Goal: Book appointment/travel/reservation

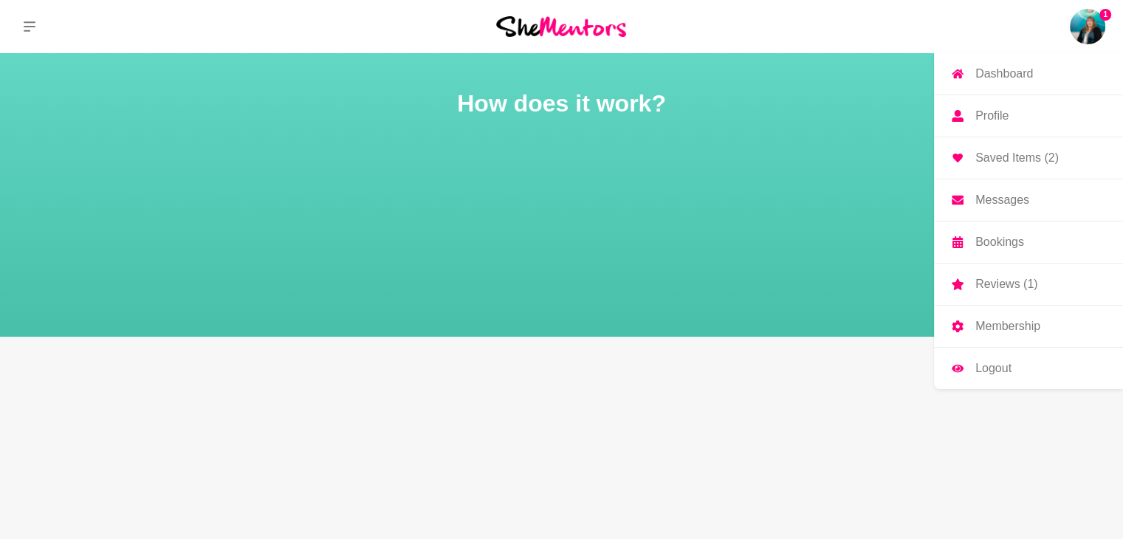
click at [1087, 22] on img at bounding box center [1087, 26] width 35 height 35
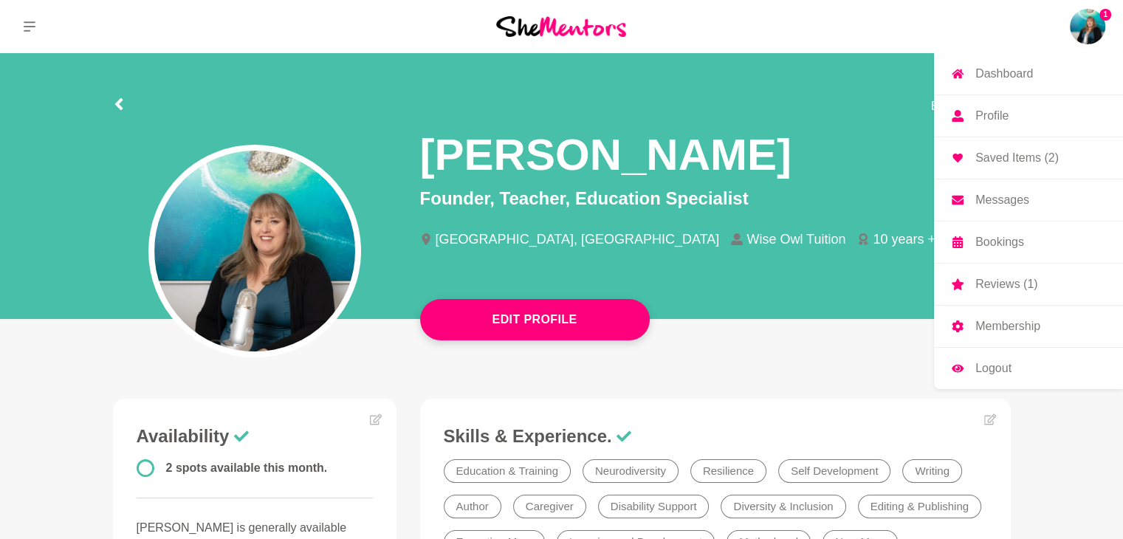
click at [1099, 24] on img at bounding box center [1087, 26] width 35 height 35
click at [983, 282] on p "Reviews (1)" at bounding box center [1006, 284] width 62 height 12
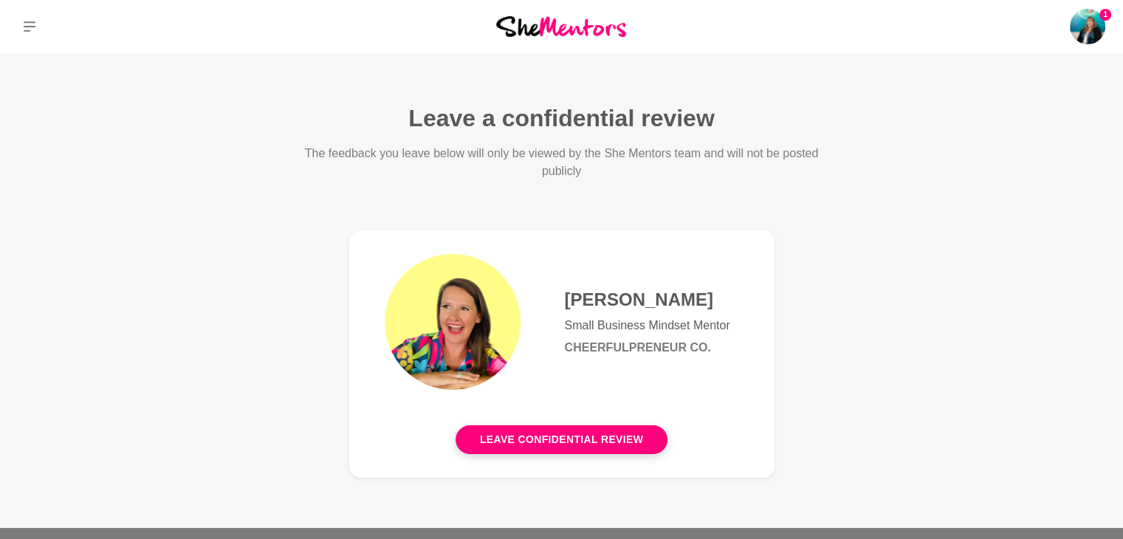
click at [515, 454] on figure "[PERSON_NAME] Small Business Mindset Mentor Cheerfulpreneur Co. Leave confident…" at bounding box center [561, 353] width 425 height 247
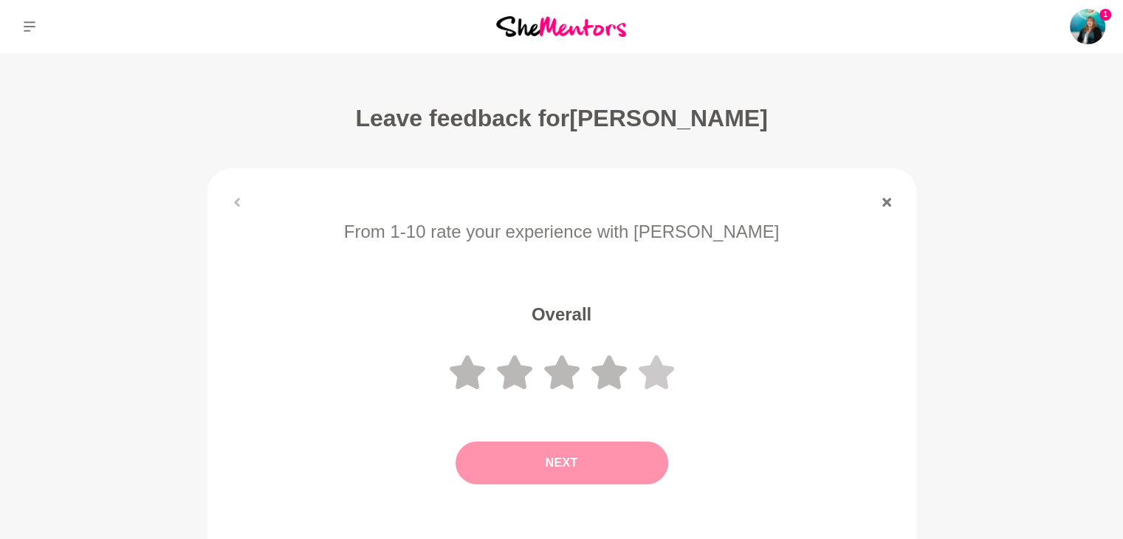
click at [653, 371] on icon at bounding box center [656, 372] width 35 height 34
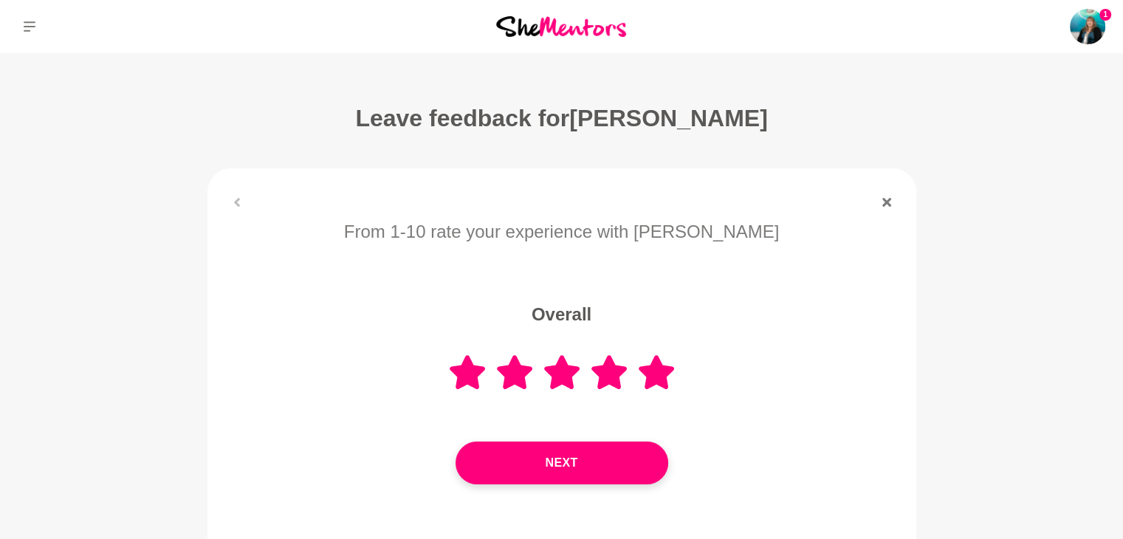
click at [608, 487] on div "Next" at bounding box center [561, 463] width 667 height 102
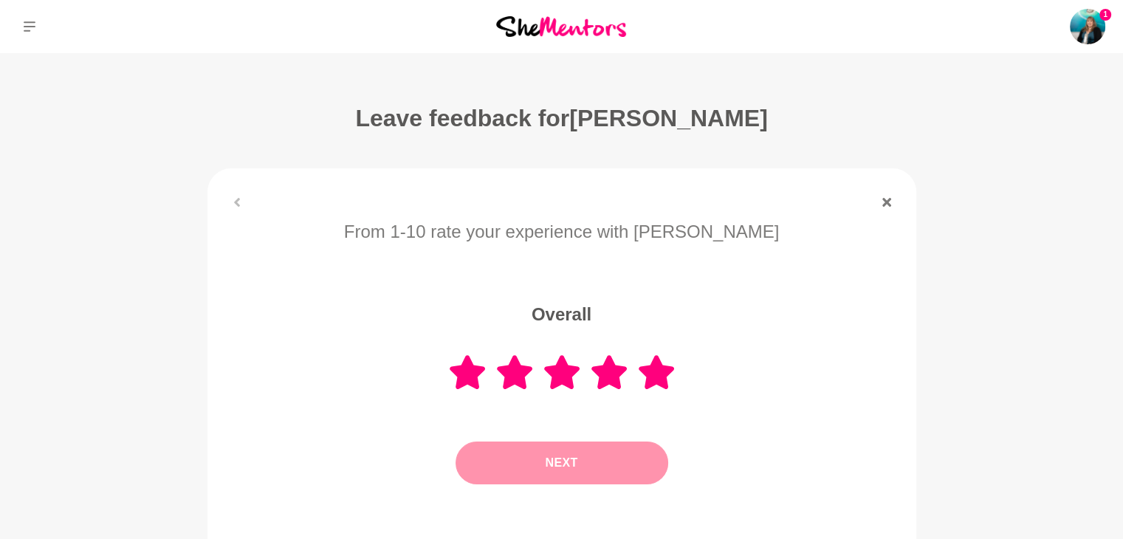
click at [608, 465] on button "Next" at bounding box center [561, 462] width 213 height 43
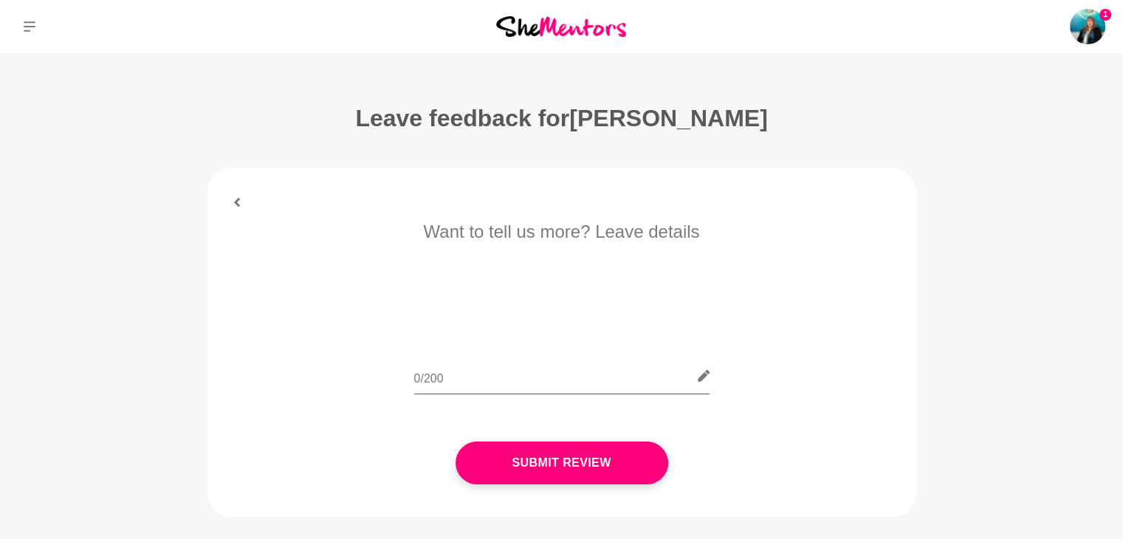
click at [537, 362] on input "text" at bounding box center [561, 376] width 295 height 36
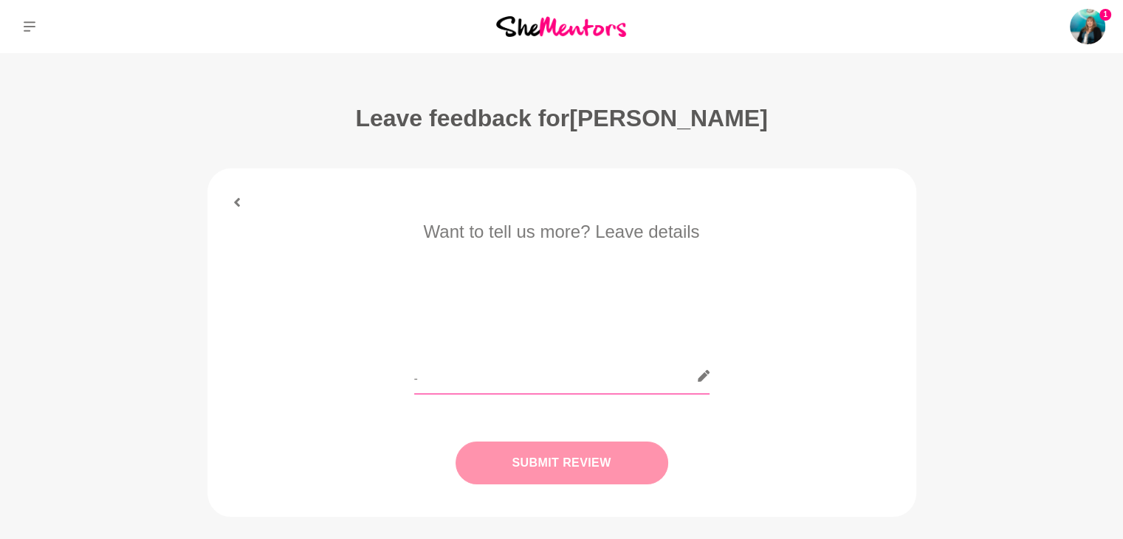
type input "-"
click at [567, 454] on button "Submit Review" at bounding box center [561, 462] width 213 height 43
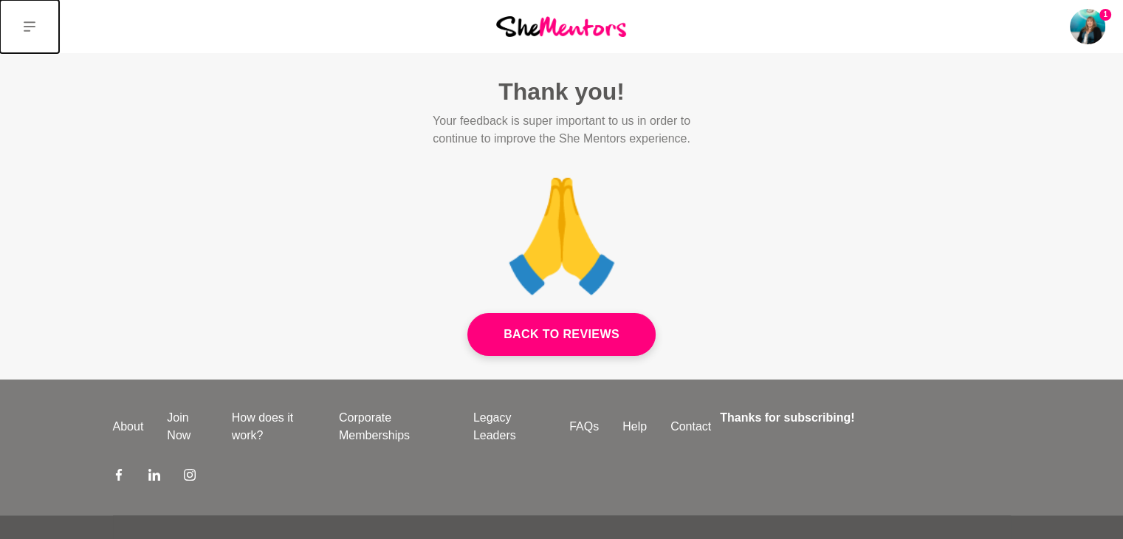
click at [30, 24] on icon at bounding box center [30, 27] width 12 height 12
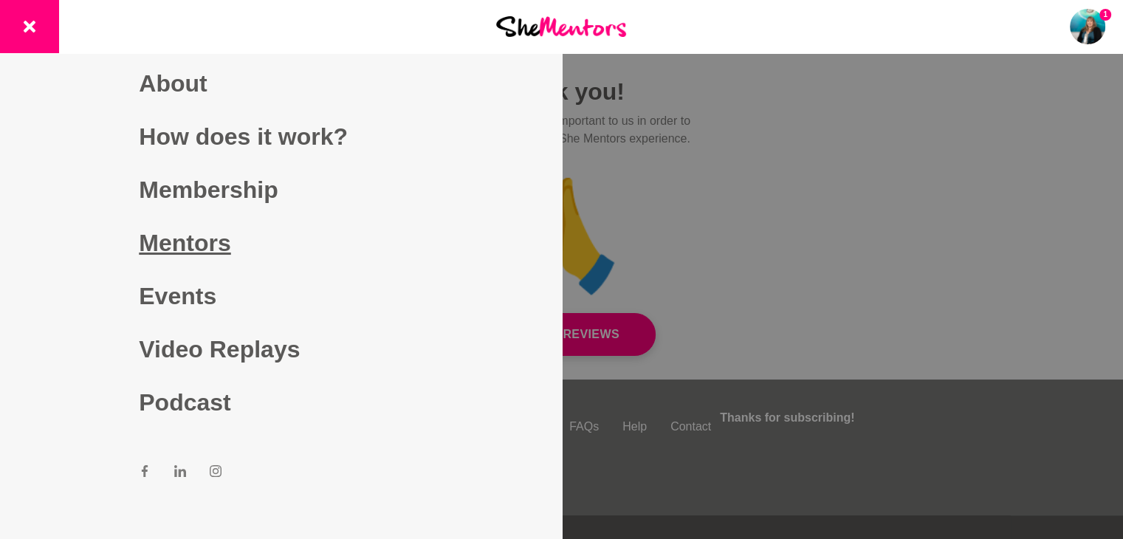
click at [194, 242] on link "Mentors" at bounding box center [280, 242] width 283 height 53
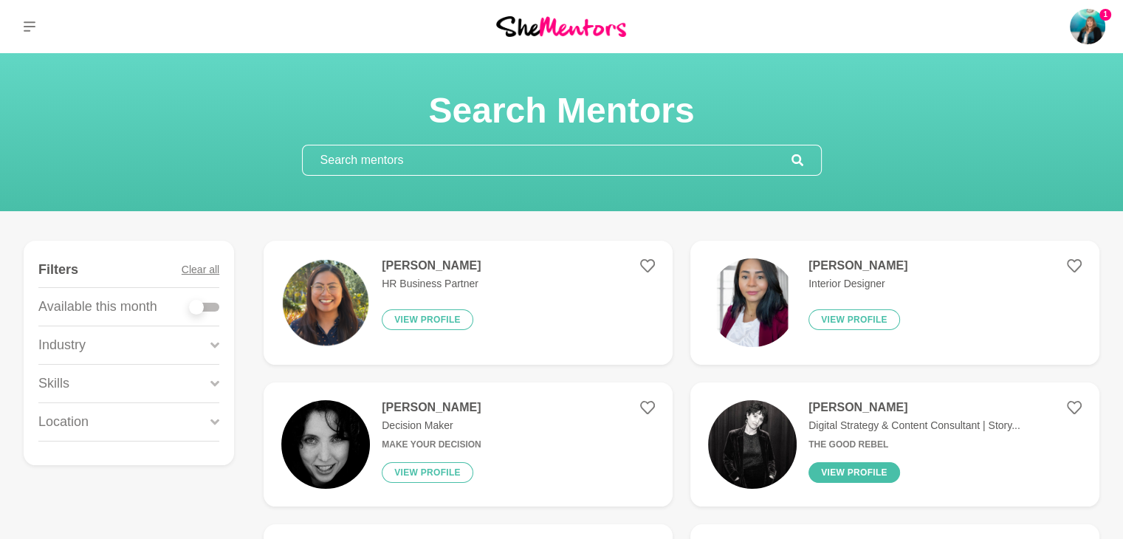
click at [849, 465] on button "View profile" at bounding box center [854, 472] width 92 height 21
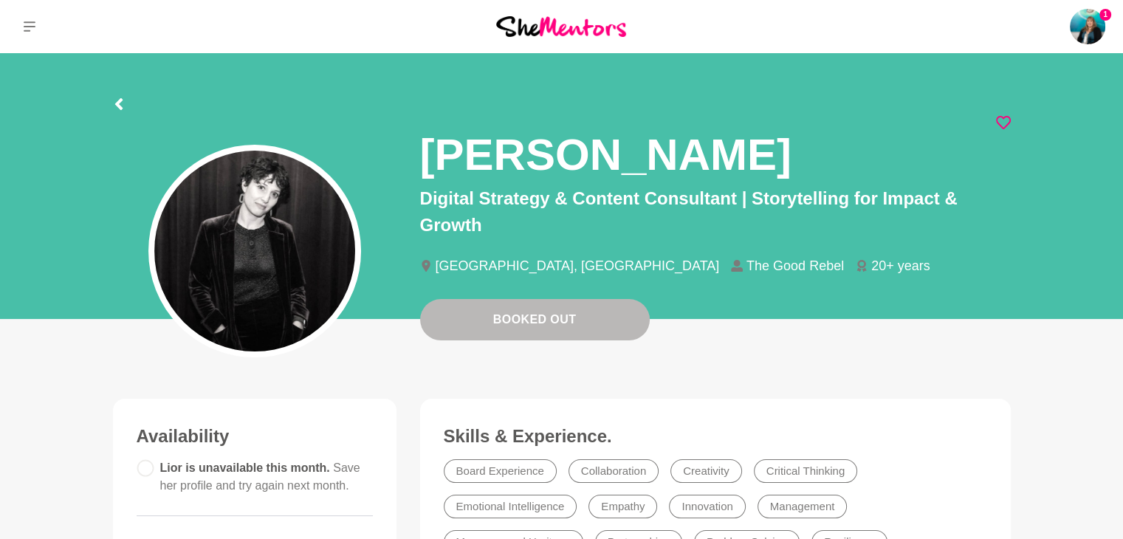
click at [1003, 120] on icon at bounding box center [1003, 122] width 15 height 15
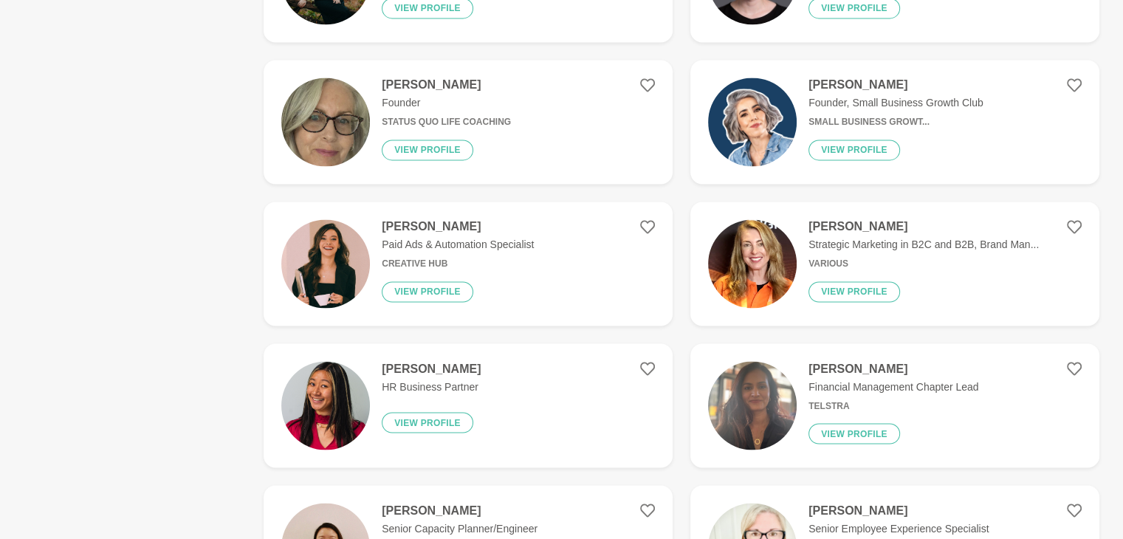
scroll to position [2453, 0]
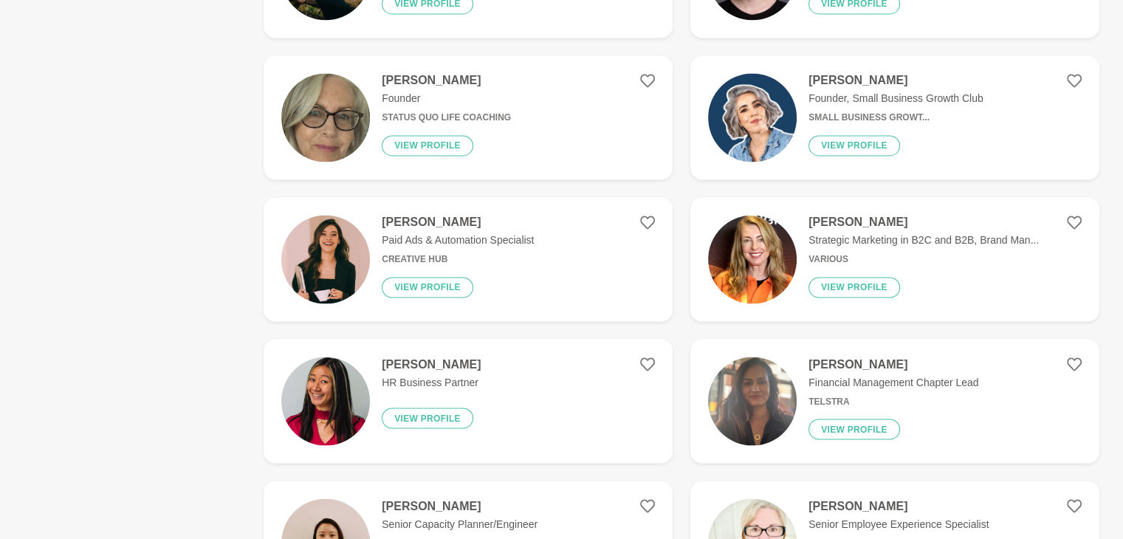
click at [448, 215] on h4 "[PERSON_NAME]" at bounding box center [458, 222] width 152 height 15
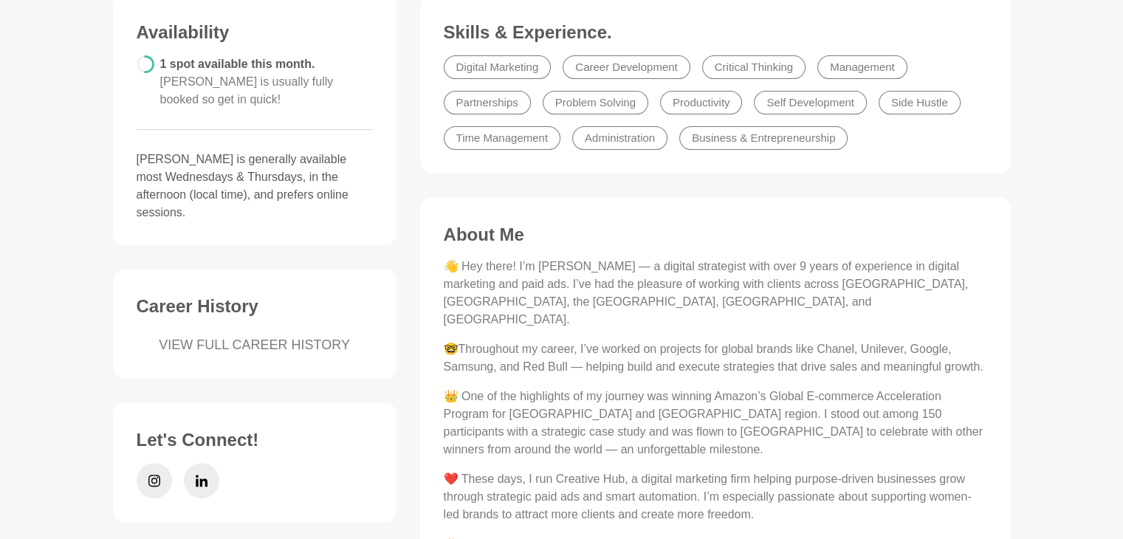
scroll to position [276, 0]
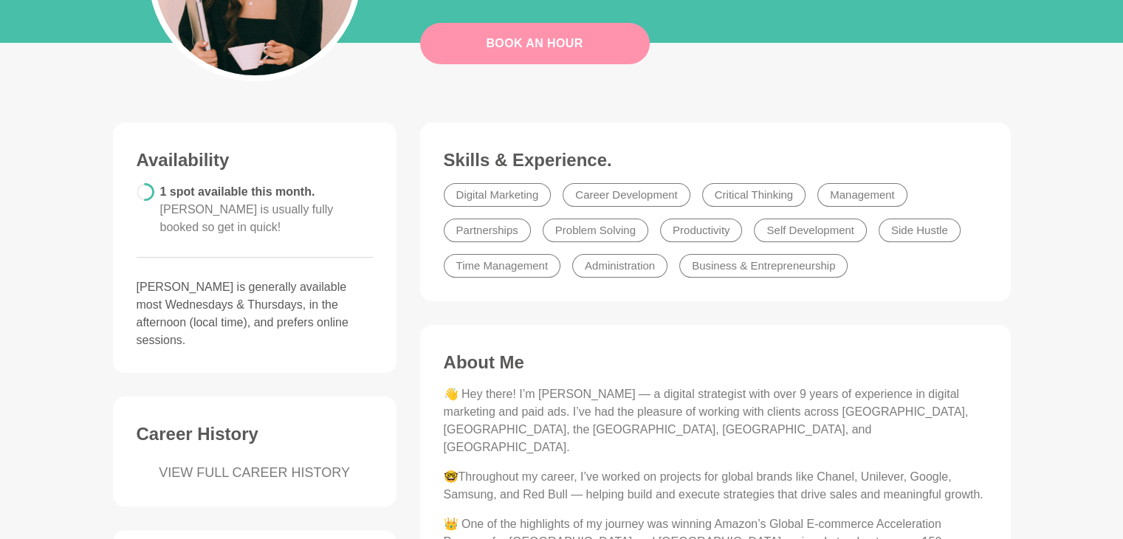
click at [607, 63] on link "Book An Hour" at bounding box center [535, 43] width 230 height 41
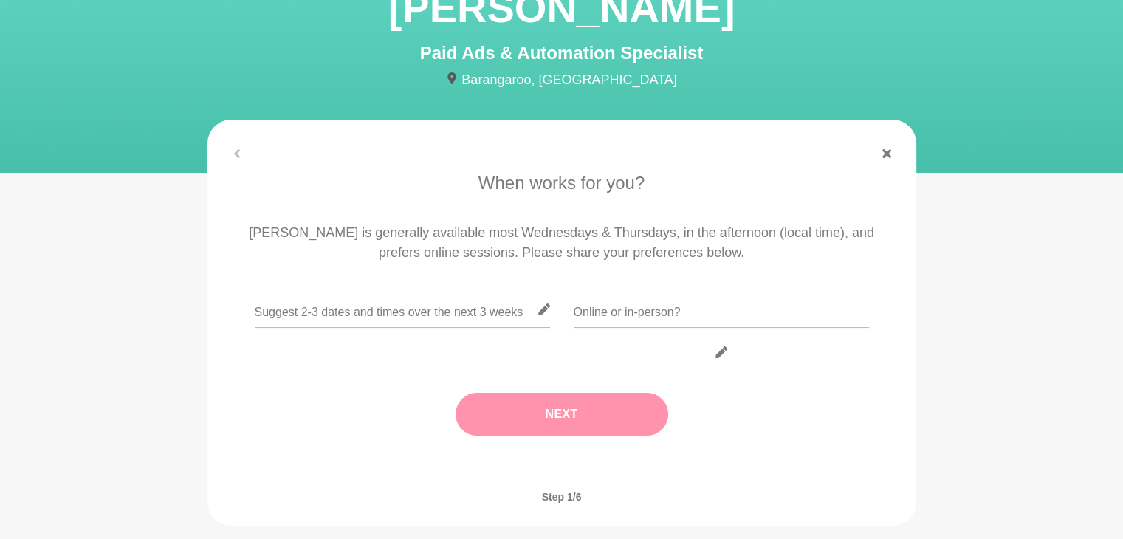
scroll to position [111, 0]
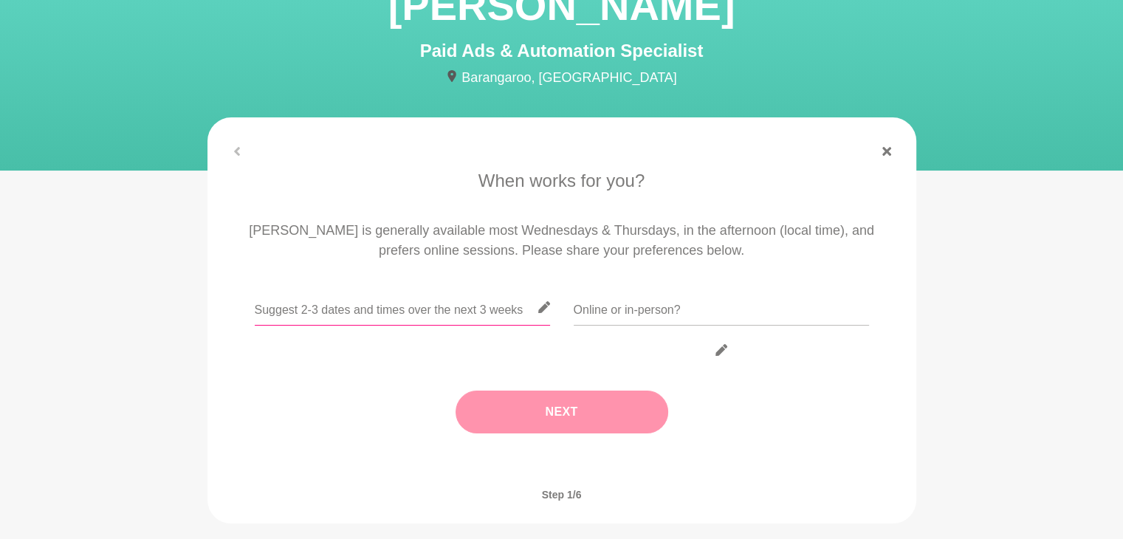
click at [476, 308] on input "text" at bounding box center [402, 307] width 295 height 36
click at [531, 308] on input "text" at bounding box center [402, 307] width 295 height 36
click at [543, 311] on icon at bounding box center [544, 307] width 12 height 12
click at [470, 306] on input "text" at bounding box center [402, 307] width 295 height 36
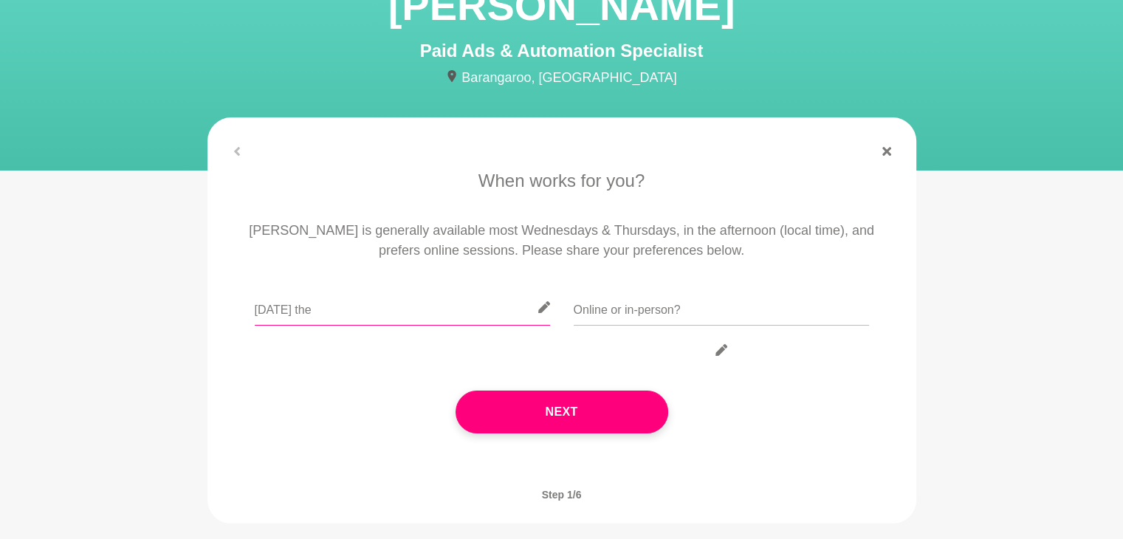
click at [343, 311] on input "[DATE] the" at bounding box center [402, 307] width 295 height 36
type input "[DATE] anytime before 5pm AEST"
click at [624, 300] on input "text" at bounding box center [721, 307] width 295 height 36
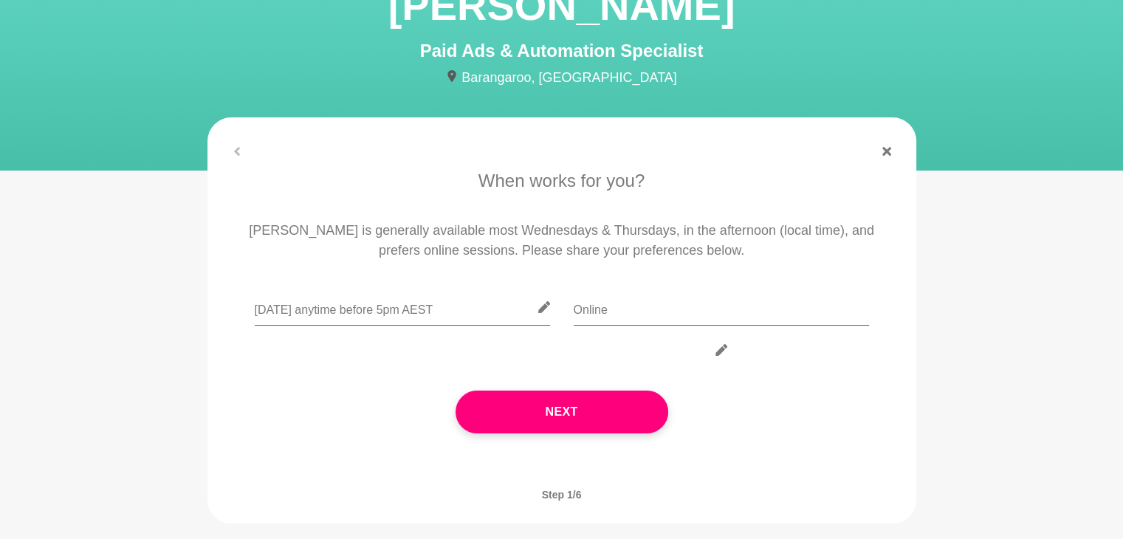
type input "Online"
click at [503, 311] on input "[DATE] anytime before 5pm AEST" at bounding box center [402, 307] width 295 height 36
click at [425, 309] on input "[DATE] anytime before 5pm AEST" at bounding box center [402, 307] width 295 height 36
click at [458, 309] on input "[DATE] or the anytime before 5pm AEST" at bounding box center [402, 307] width 295 height 36
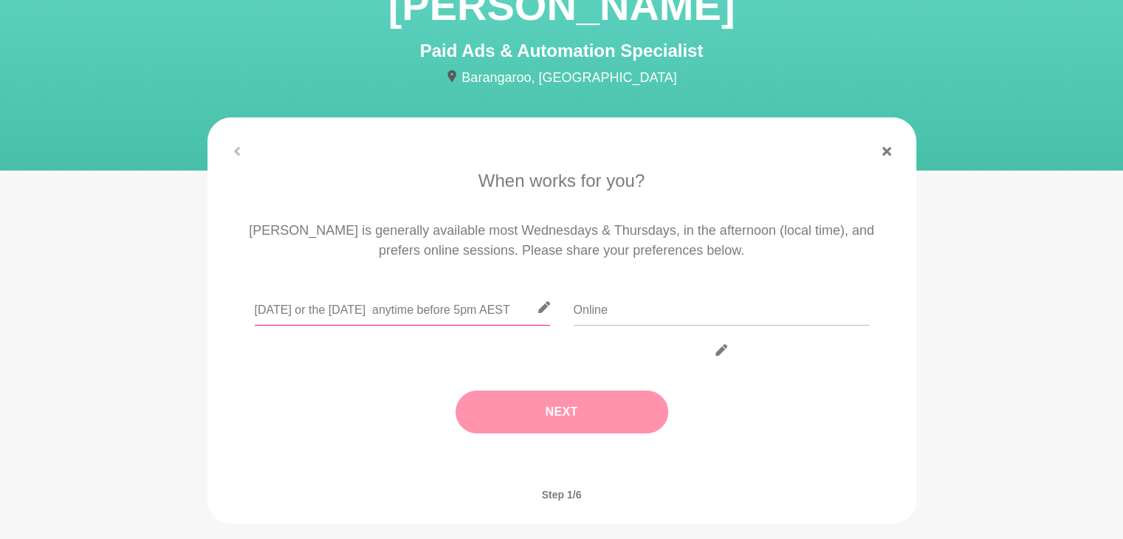
type input "[DATE] or the [DATE] anytime before 5pm AEST"
click at [591, 416] on button "Next" at bounding box center [561, 411] width 213 height 43
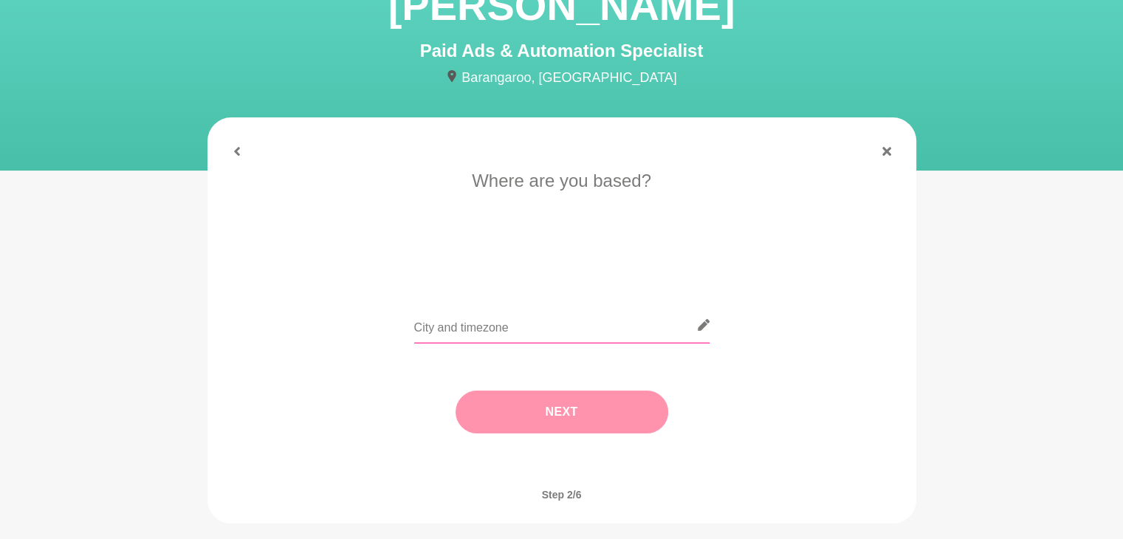
click at [561, 339] on input "text" at bounding box center [561, 325] width 295 height 36
type input "Perth AWST"
click at [566, 415] on button "Next" at bounding box center [561, 411] width 213 height 43
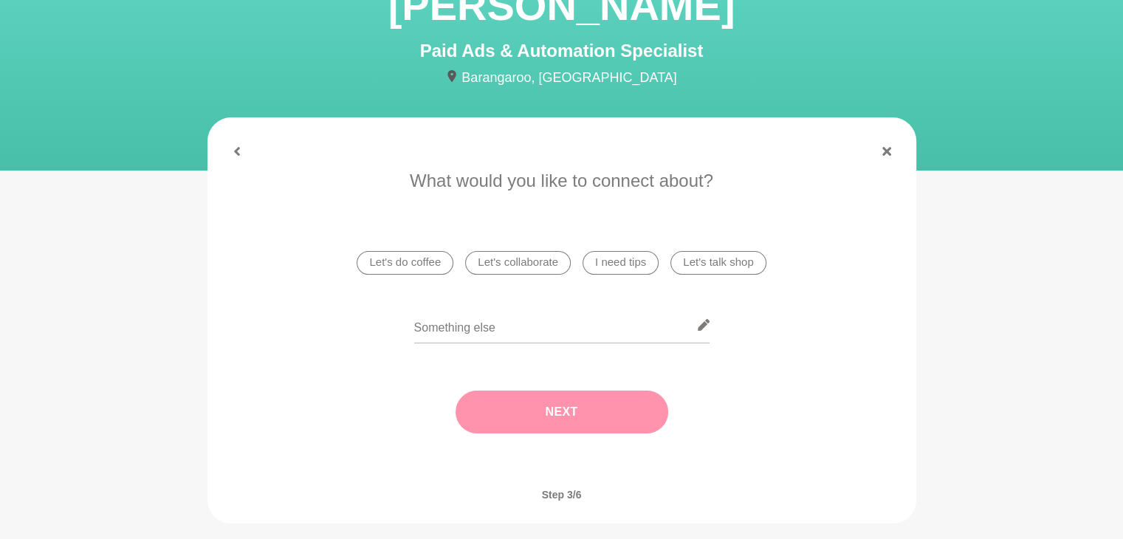
click at [631, 248] on ul "Let's do coffee Let's collaborate I need tips Let's talk shop" at bounding box center [561, 262] width 421 height 35
click at [630, 254] on li "I need tips" at bounding box center [620, 263] width 76 height 24
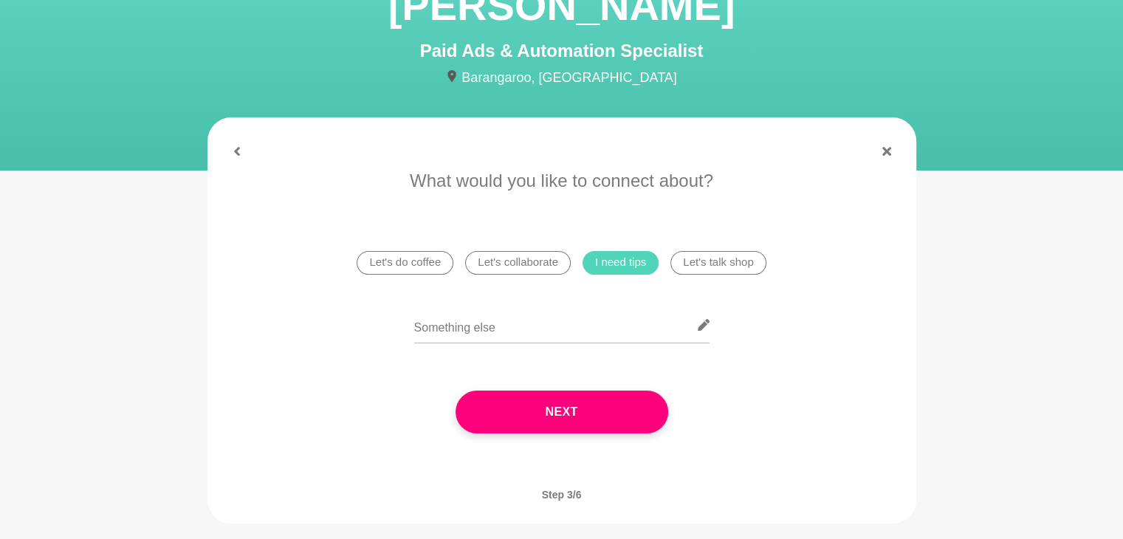
click at [560, 305] on div "What would you like to connect about? Let's do coffee Let's collaborate I need …" at bounding box center [561, 315] width 685 height 295
click at [543, 322] on input "text" at bounding box center [561, 325] width 295 height 36
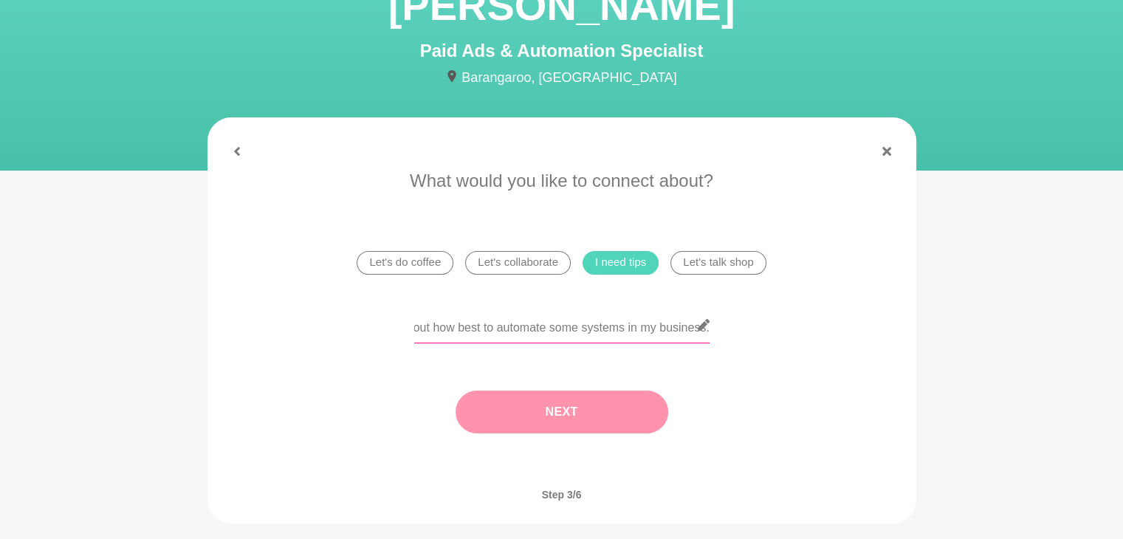
type input "Hi there, I would love to chat about facebook ads and automations. I would love…"
click at [566, 418] on button "Next" at bounding box center [561, 411] width 213 height 43
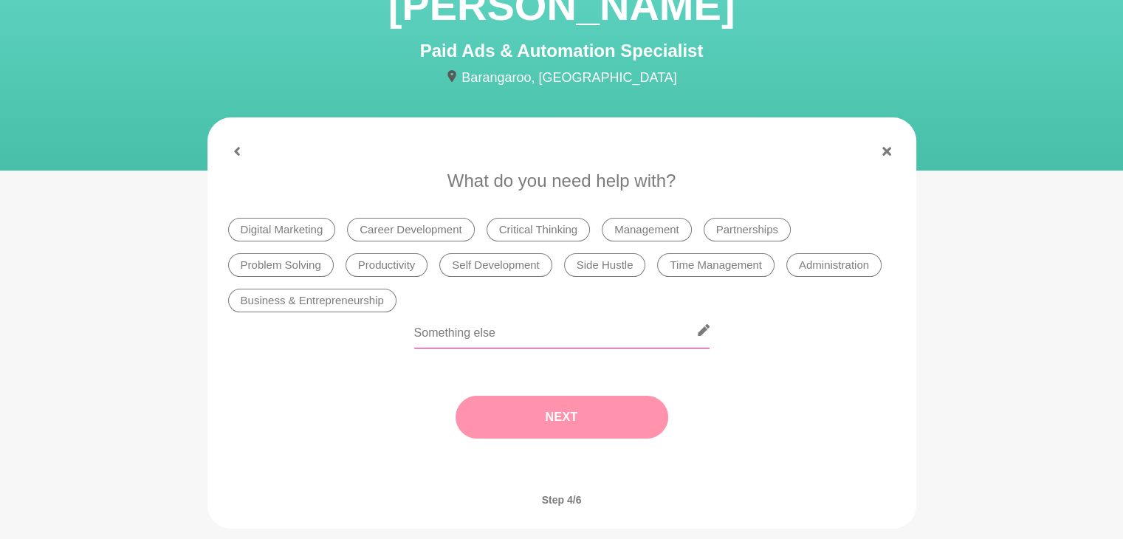
click at [620, 327] on input "text" at bounding box center [561, 330] width 295 height 36
click at [280, 228] on li "Digital Marketing" at bounding box center [282, 230] width 108 height 24
click at [600, 429] on button "Next" at bounding box center [561, 417] width 213 height 43
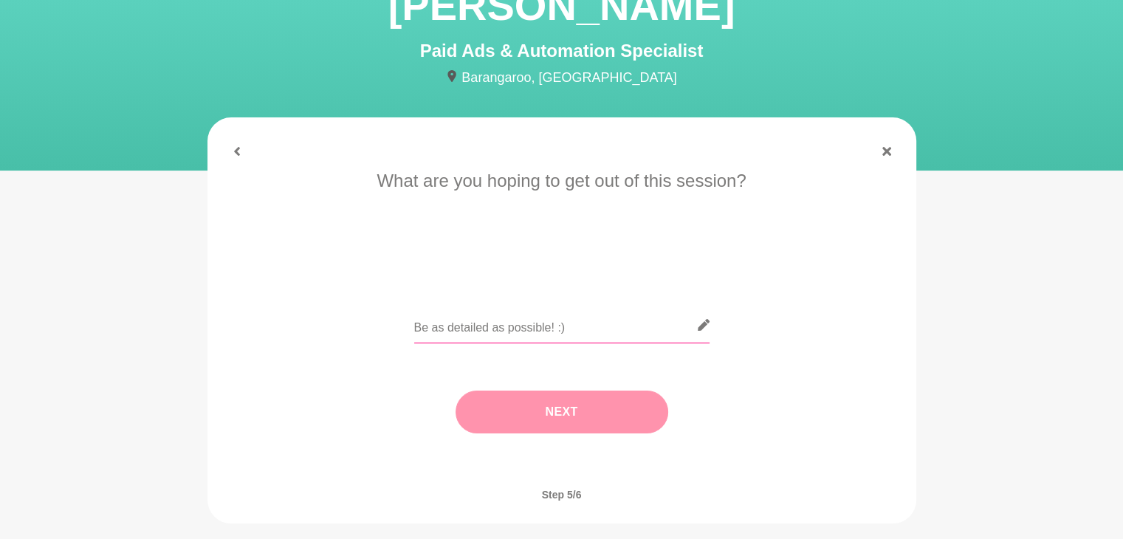
click at [574, 340] on input "text" at bounding box center [561, 325] width 295 height 36
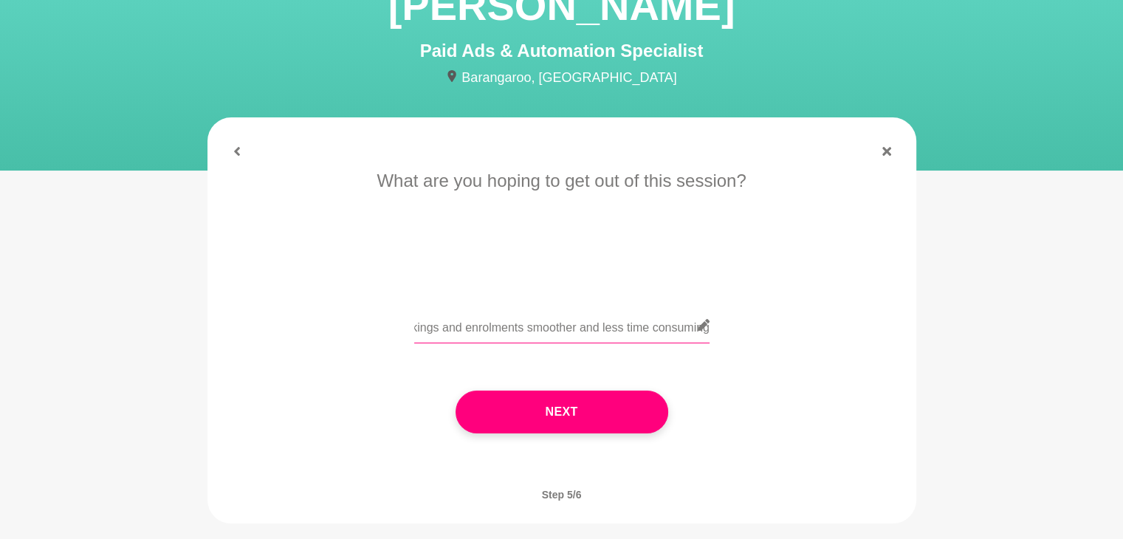
scroll to position [0, 485]
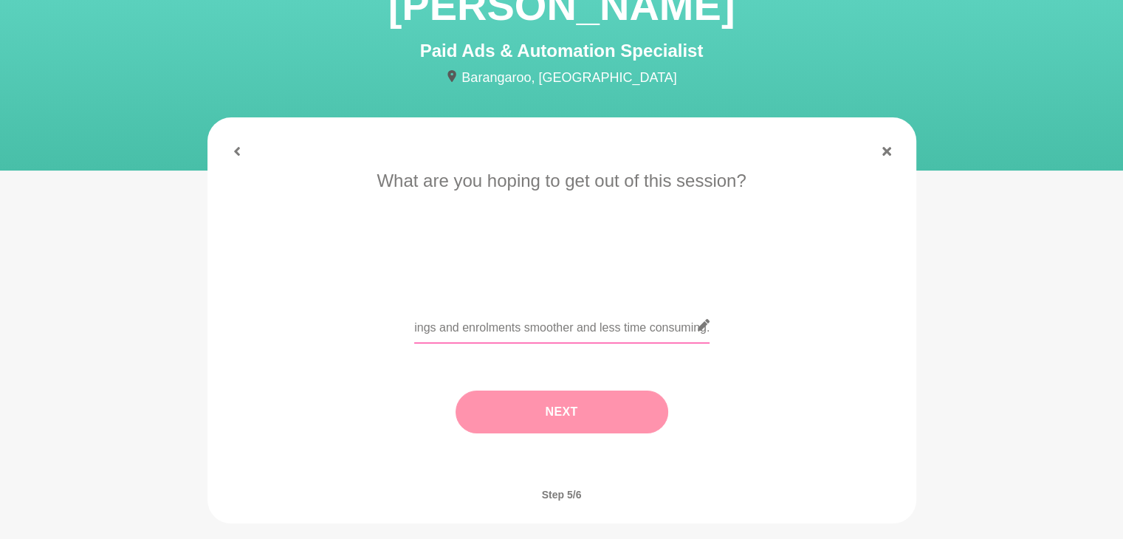
type input "I'd love to be more clear about an automation process for my business that woul…"
click at [579, 425] on button "Next" at bounding box center [561, 411] width 213 height 43
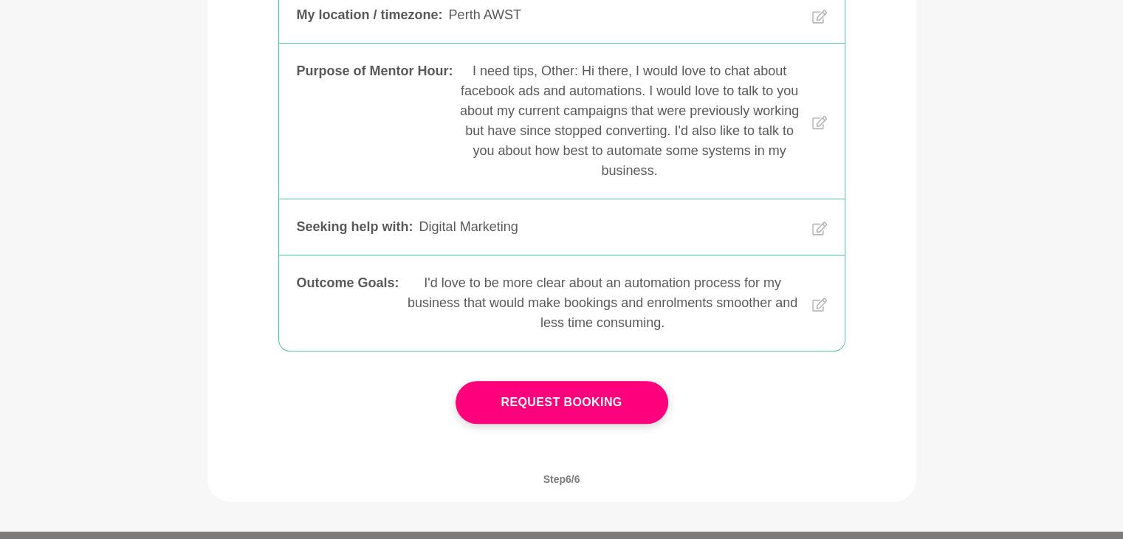
scroll to position [605, 0]
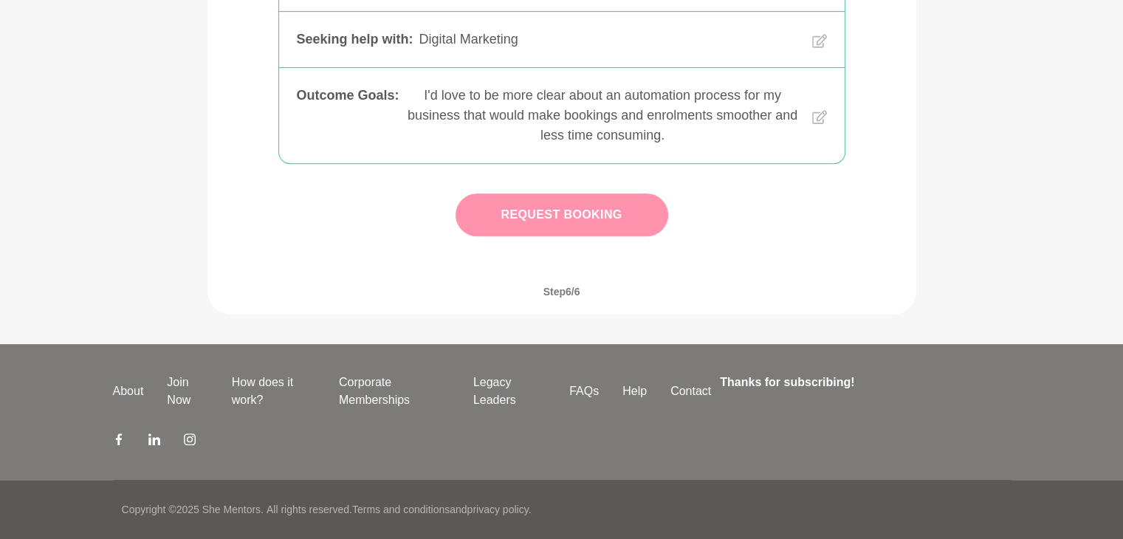
click at [625, 224] on button "Request Booking" at bounding box center [561, 214] width 213 height 43
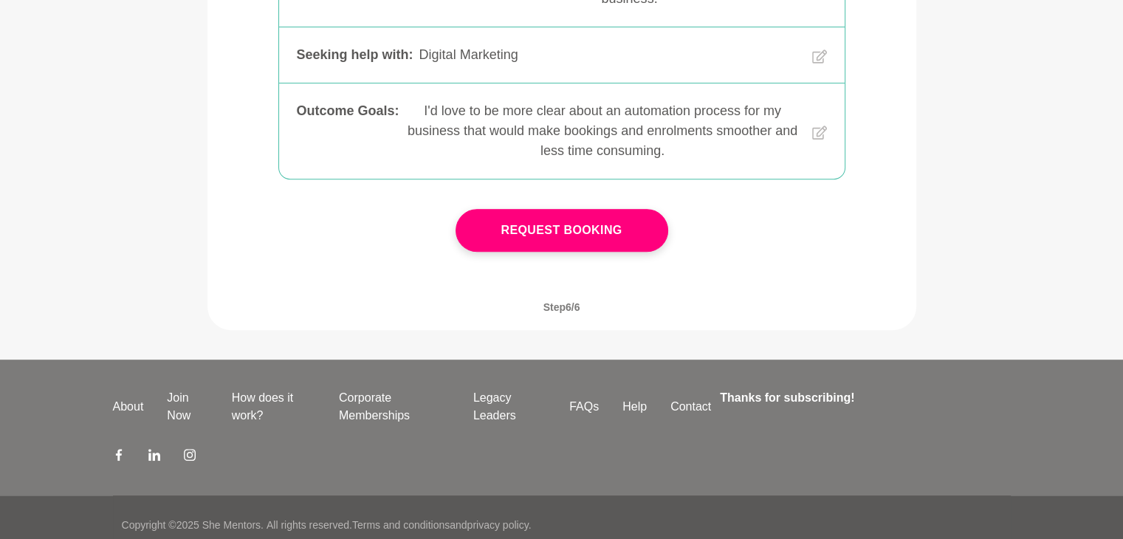
scroll to position [573, 0]
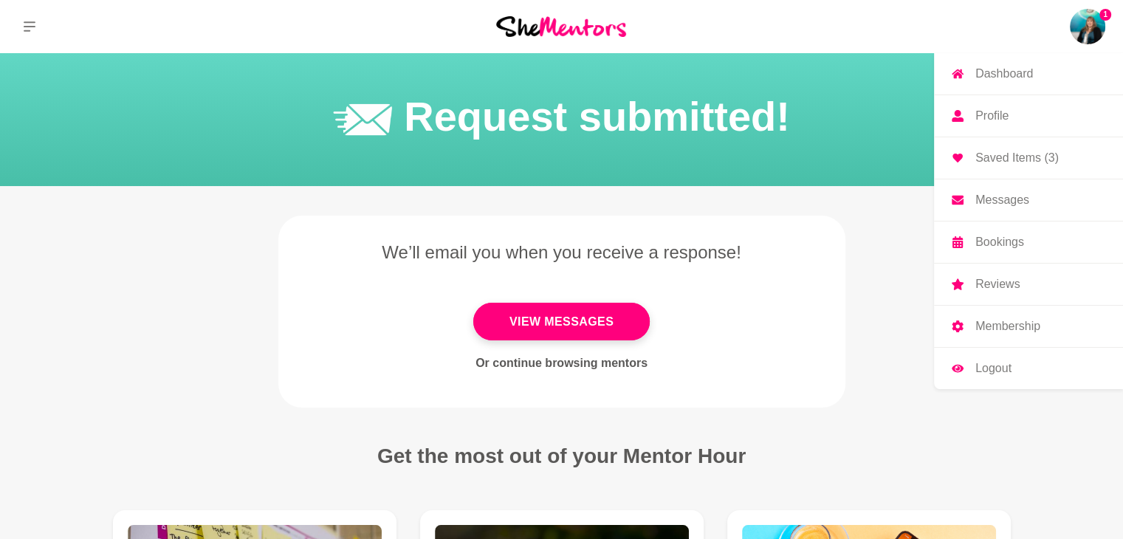
click at [1081, 29] on img at bounding box center [1087, 26] width 35 height 35
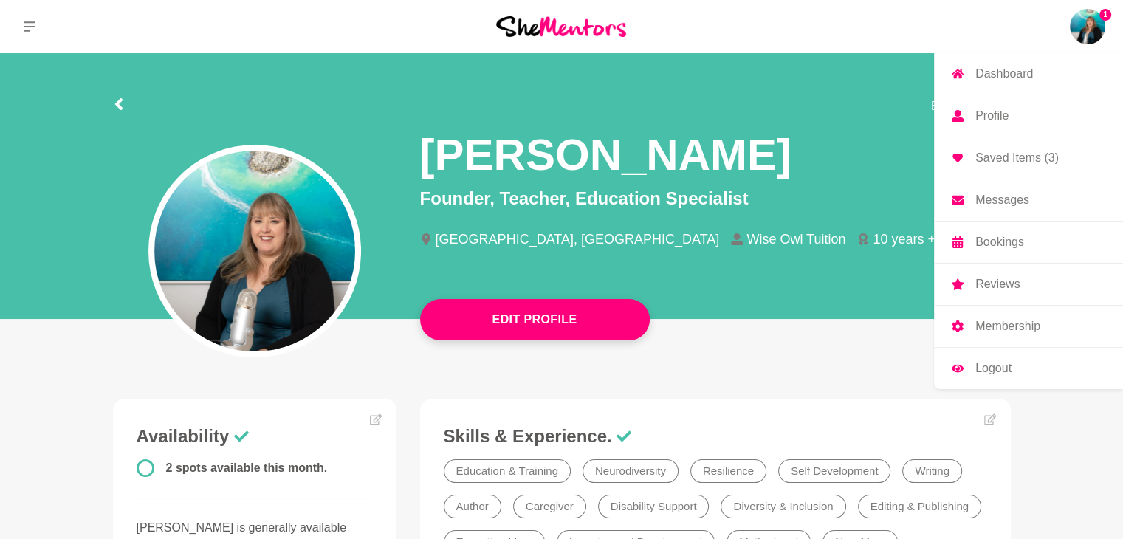
click at [1002, 187] on link "Messages" at bounding box center [1028, 199] width 189 height 41
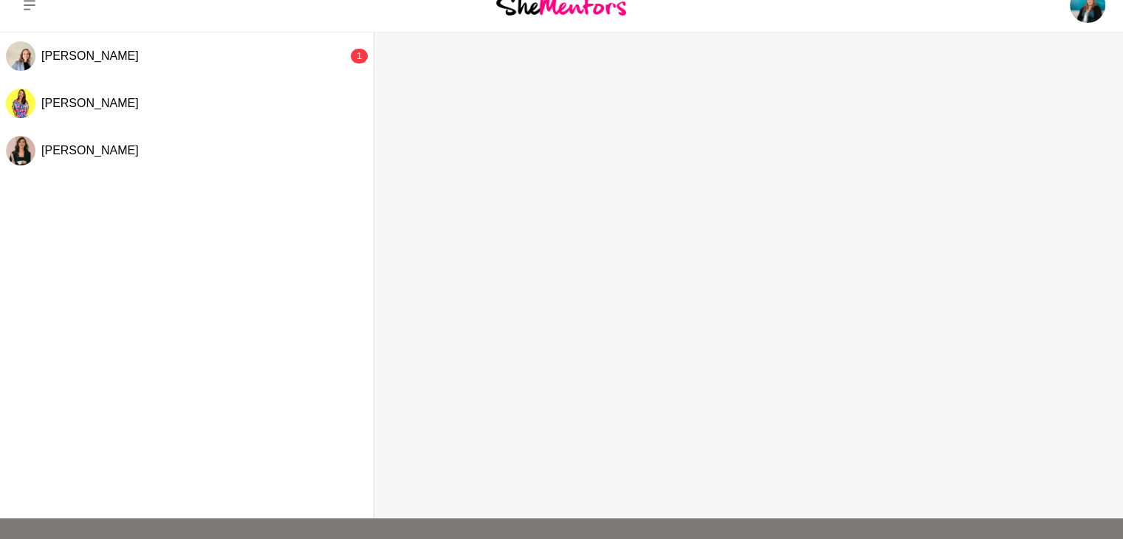
scroll to position [19, 0]
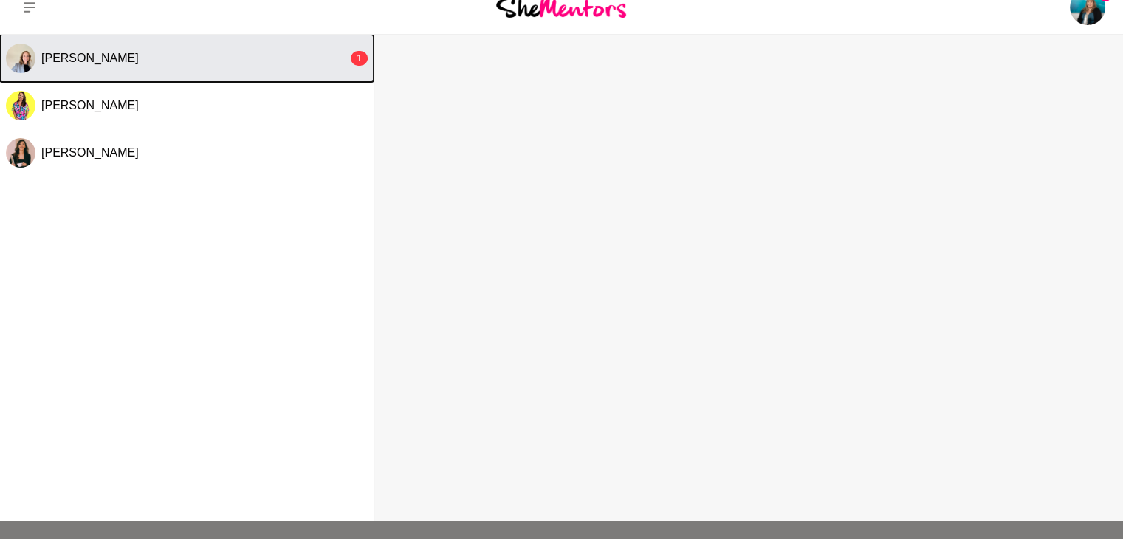
click at [207, 51] on div "[PERSON_NAME]" at bounding box center [194, 58] width 306 height 15
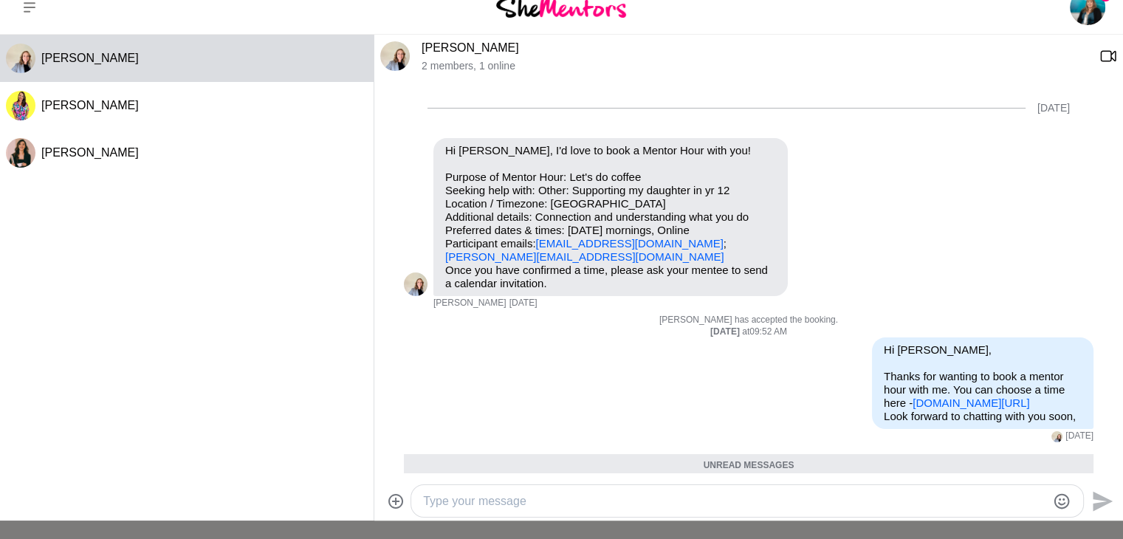
scroll to position [265, 0]
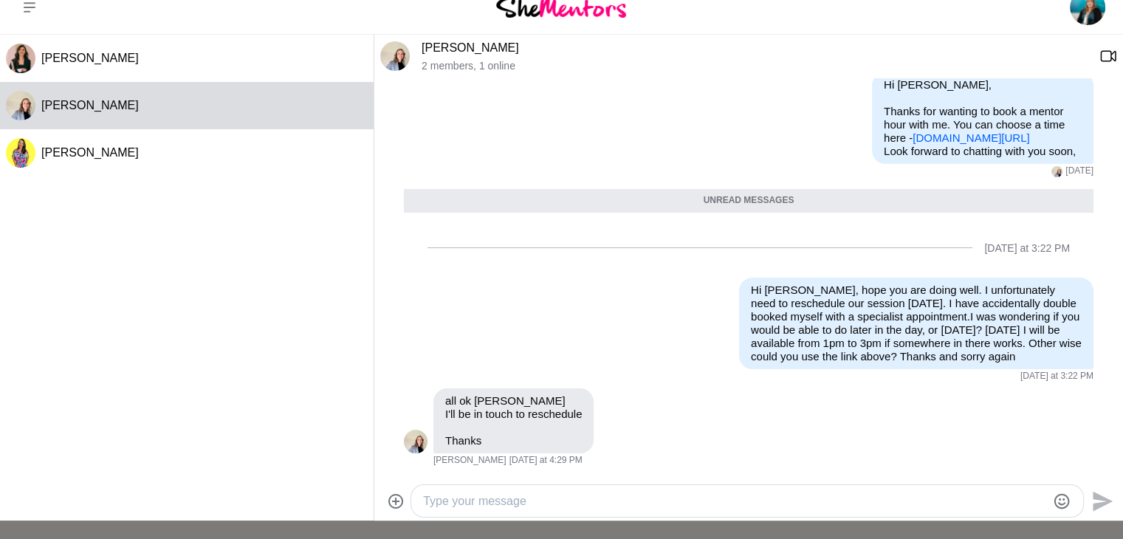
click at [523, 500] on textarea "Type your message" at bounding box center [734, 501] width 623 height 18
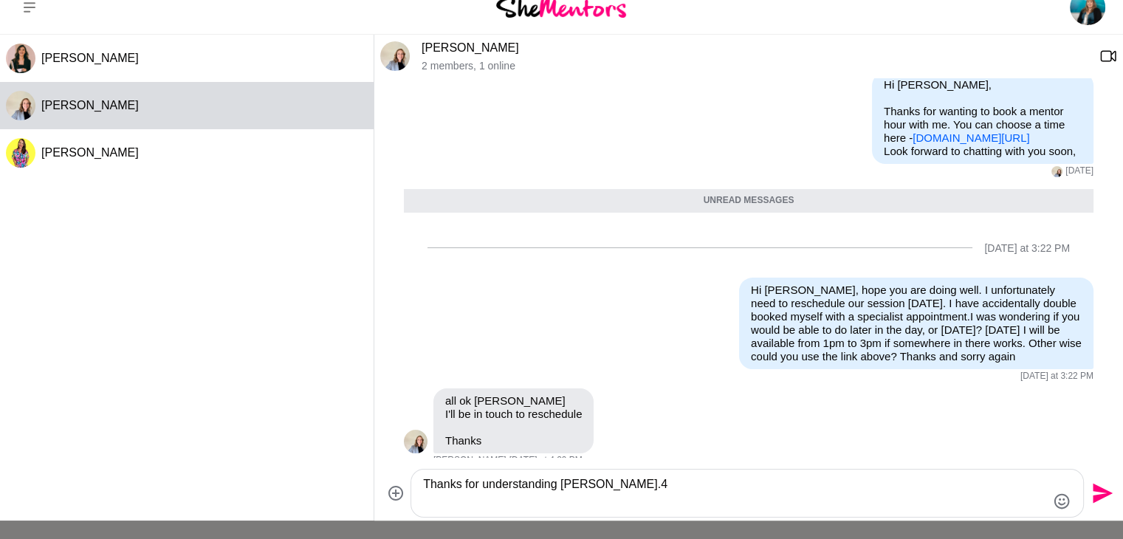
click at [603, 488] on textarea "Thanks for understanding [PERSON_NAME].4" at bounding box center [734, 492] width 623 height 35
type textarea "Thanks for understanding [PERSON_NAME]."
click at [1095, 491] on icon "Send" at bounding box center [1101, 493] width 24 height 24
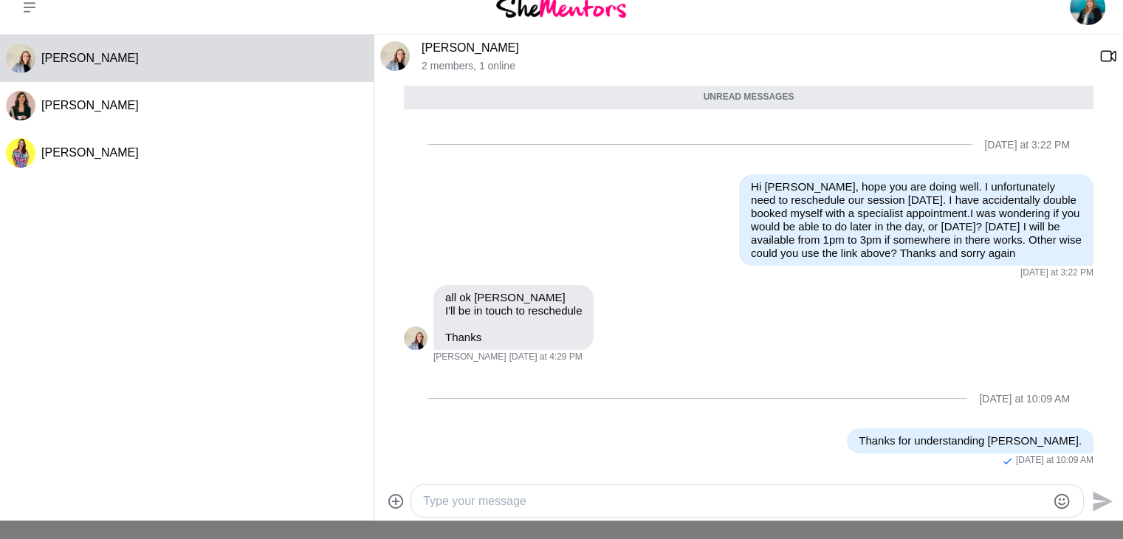
scroll to position [0, 0]
